Goal: Transaction & Acquisition: Purchase product/service

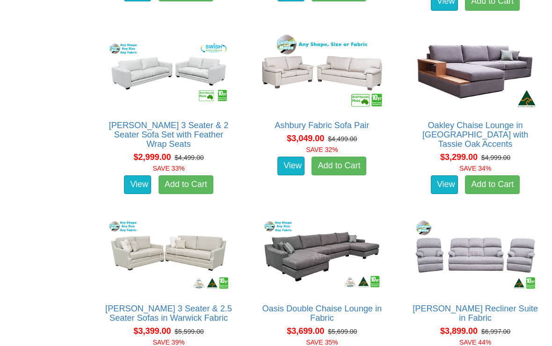
scroll to position [2011, 0]
click at [490, 244] on img at bounding box center [474, 254] width 129 height 79
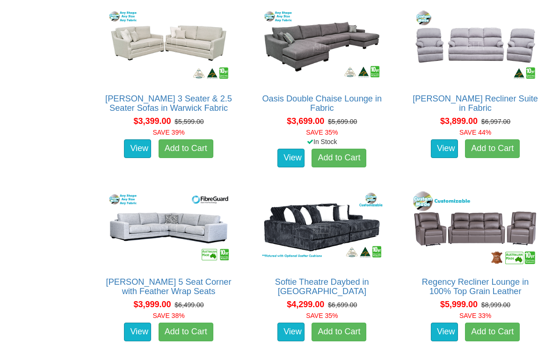
scroll to position [2221, 0]
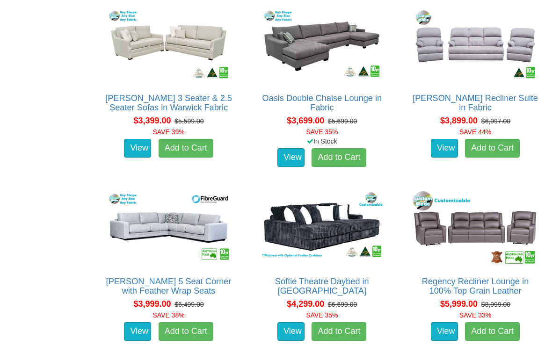
click at [483, 222] on img at bounding box center [474, 227] width 129 height 79
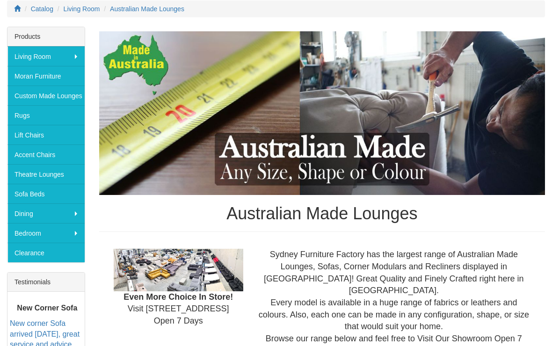
scroll to position [137, 0]
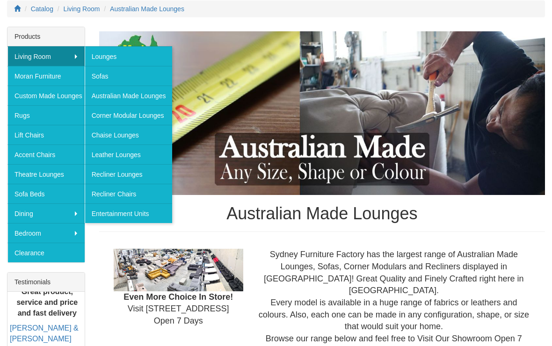
click at [127, 57] on link "Lounges" at bounding box center [129, 56] width 88 height 20
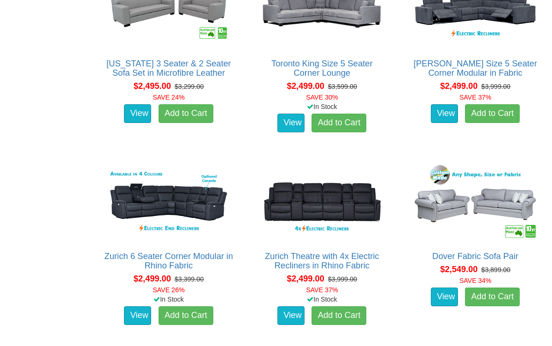
scroll to position [1945, 0]
click at [319, 209] on img at bounding box center [321, 202] width 129 height 79
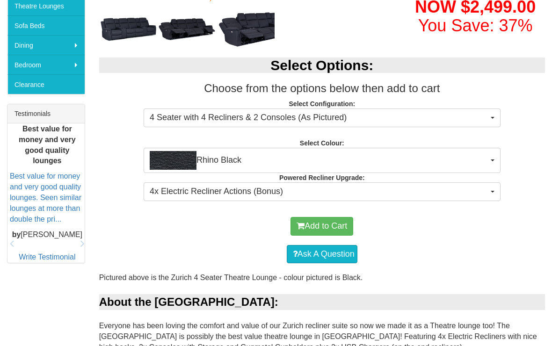
scroll to position [306, 0]
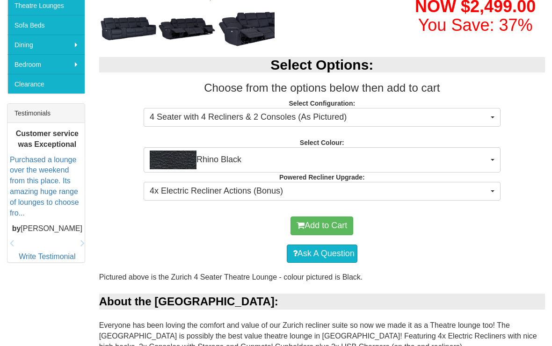
click at [493, 194] on button "4x Electric Recliner Actions (Bonus)" at bounding box center [321, 191] width 357 height 19
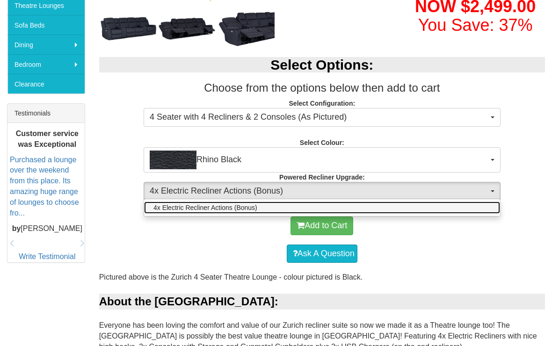
click at [482, 212] on link "4x Electric Recliner Actions (Bonus)" at bounding box center [322, 207] width 356 height 12
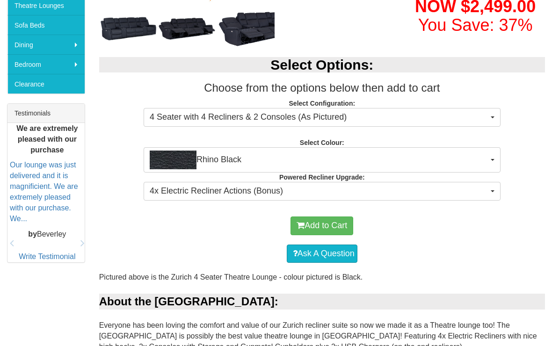
click at [490, 166] on button "Rhino Black" at bounding box center [321, 159] width 357 height 25
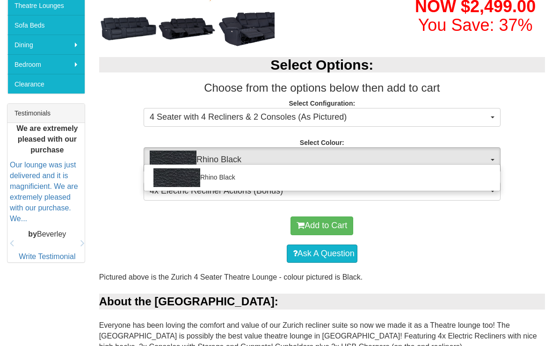
click at [491, 162] on div at bounding box center [276, 173] width 552 height 346
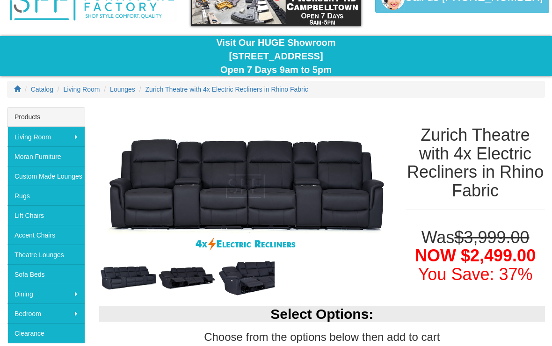
scroll to position [28, 0]
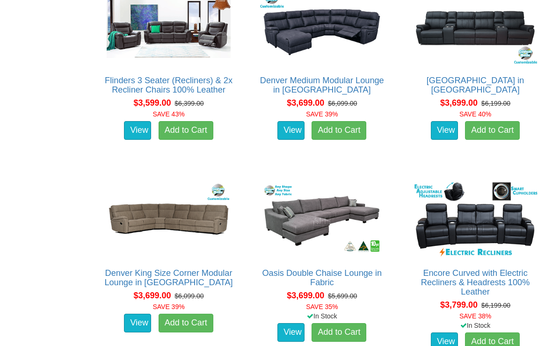
scroll to position [4607, 0]
